Goal: Transaction & Acquisition: Purchase product/service

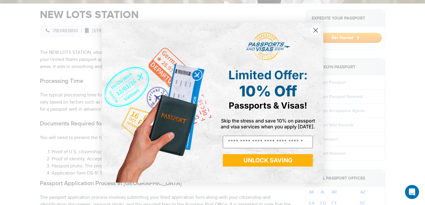
click at [315, 31] on circle "Close dialog" at bounding box center [316, 30] width 10 height 10
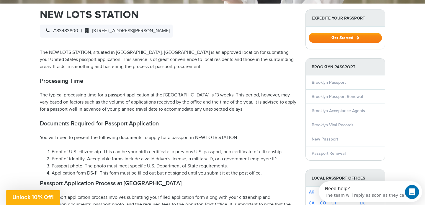
click at [323, 33] on button "Get Started" at bounding box center [345, 38] width 73 height 10
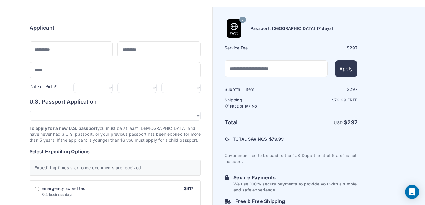
scroll to position [35, 0]
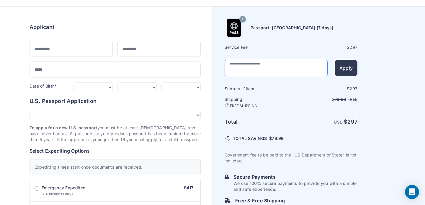
click at [248, 68] on input "text" at bounding box center [276, 68] width 103 height 17
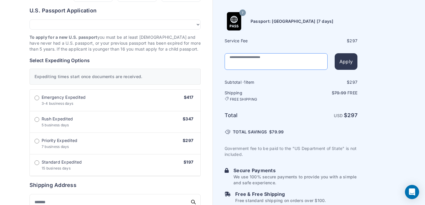
scroll to position [126, 0]
click at [138, 161] on label "Standard Expedited 15 business days $197" at bounding box center [115, 164] width 171 height 22
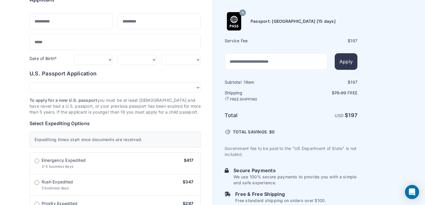
scroll to position [62, 0]
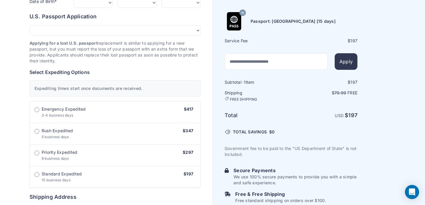
click at [86, 177] on label "Standard Expedited 15 business days $197" at bounding box center [115, 177] width 171 height 22
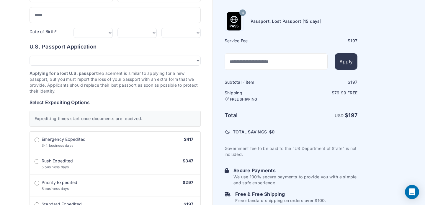
scroll to position [89, 0]
select select "***"
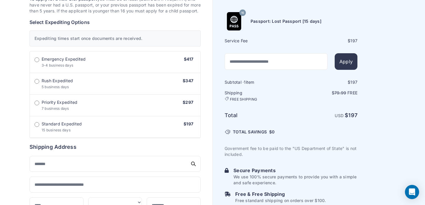
click at [88, 120] on label "Standard Expedited 15 business days $197" at bounding box center [115, 127] width 171 height 22
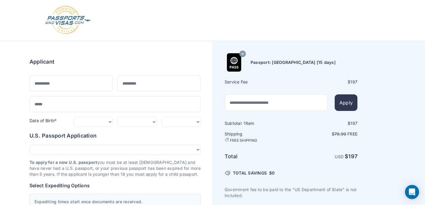
scroll to position [0, 0]
